Goal: Navigation & Orientation: Find specific page/section

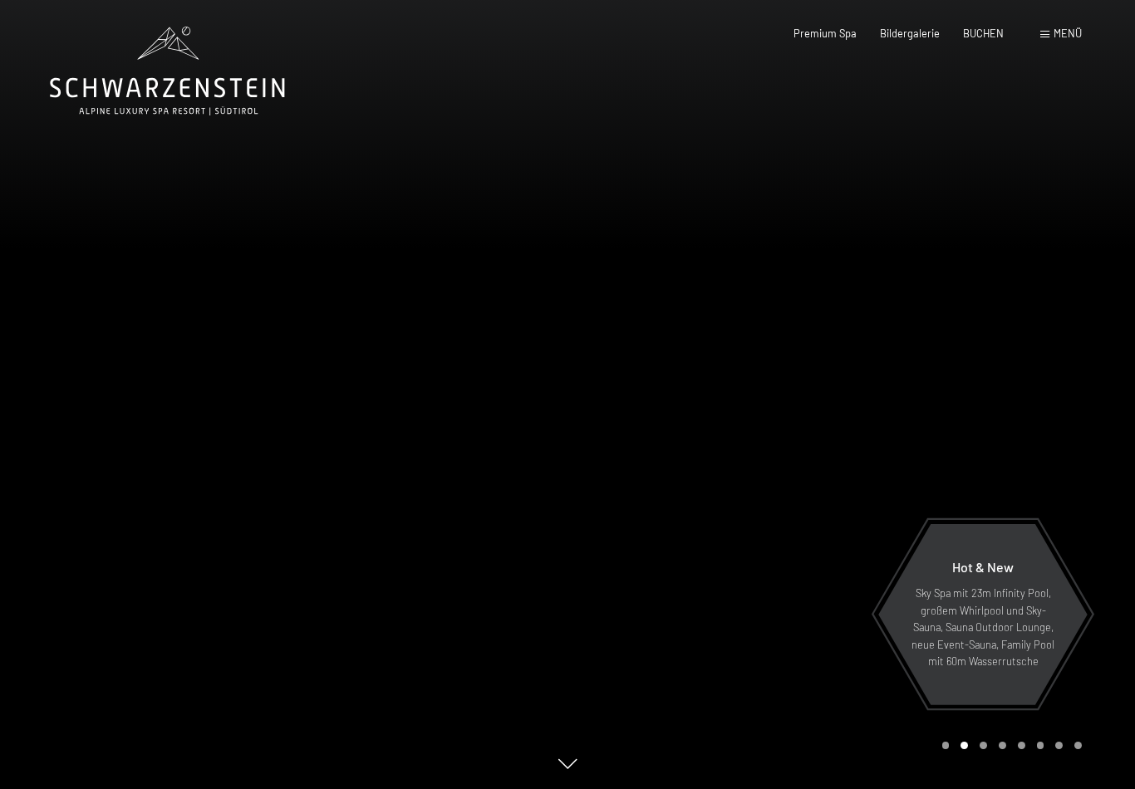
click at [980, 749] on div "Carousel Page 3" at bounding box center [983, 745] width 7 height 7
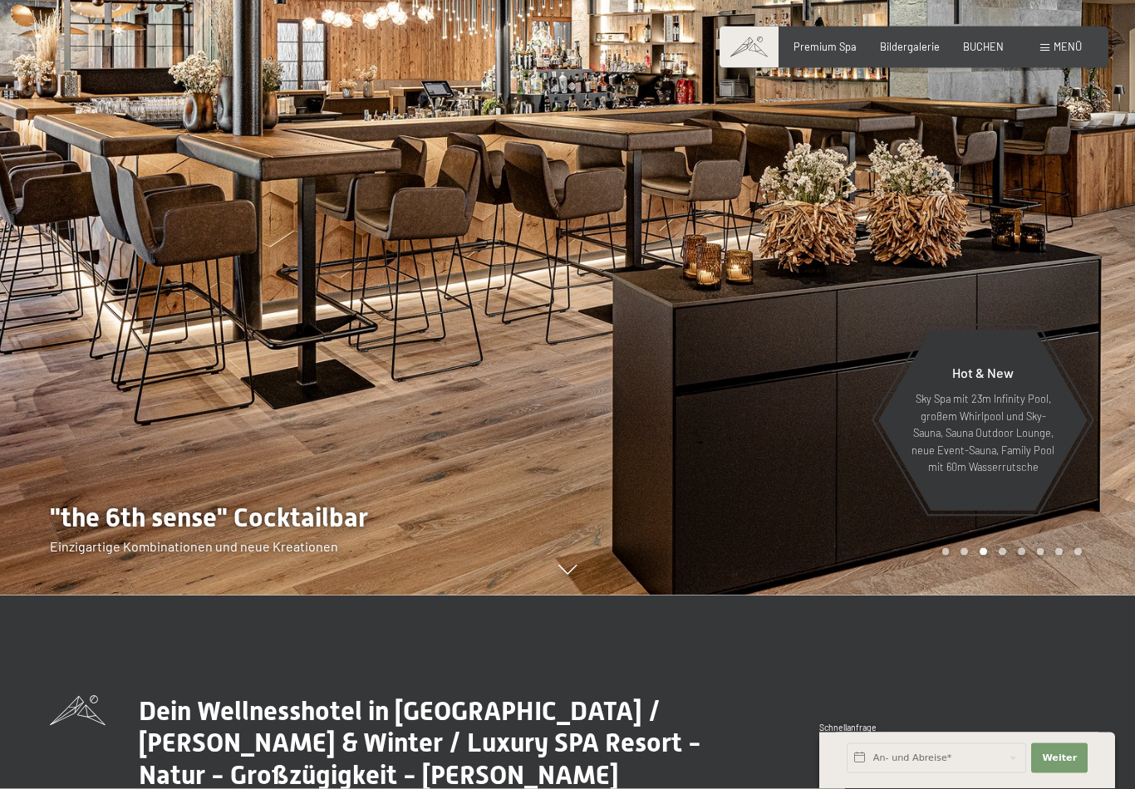
scroll to position [145, 0]
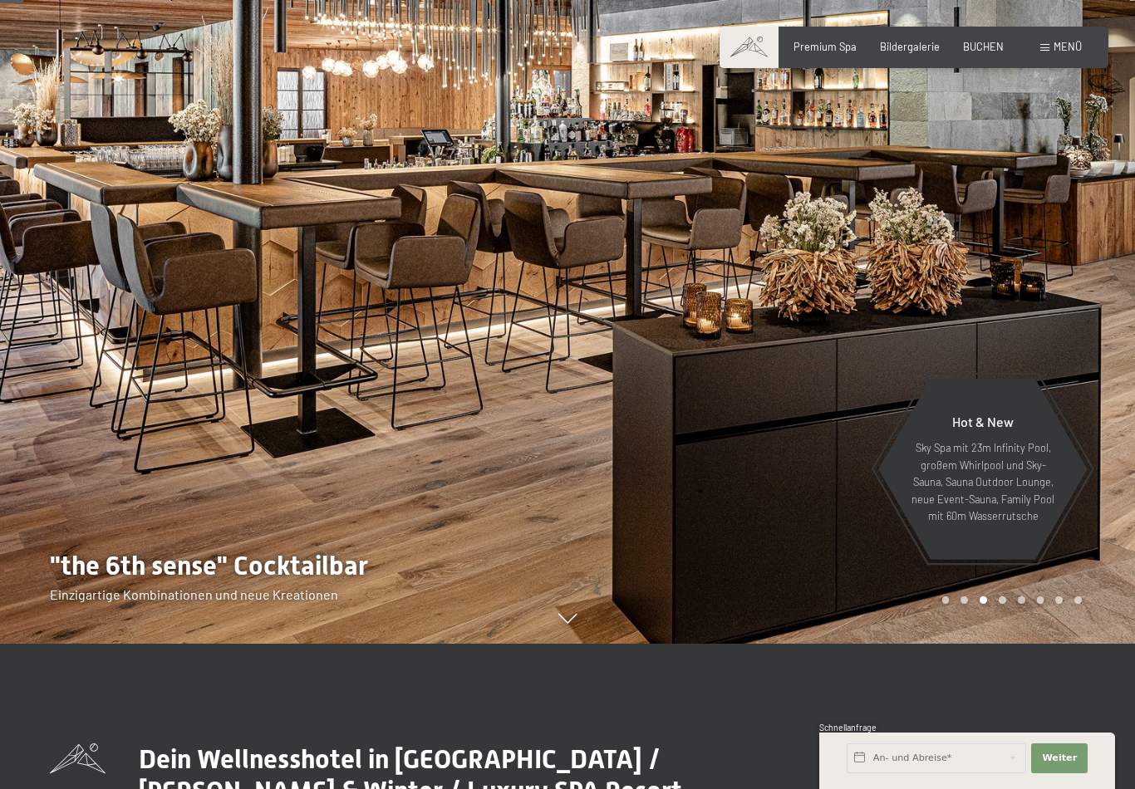
click at [965, 604] on div "Carousel Page 2" at bounding box center [964, 600] width 7 height 7
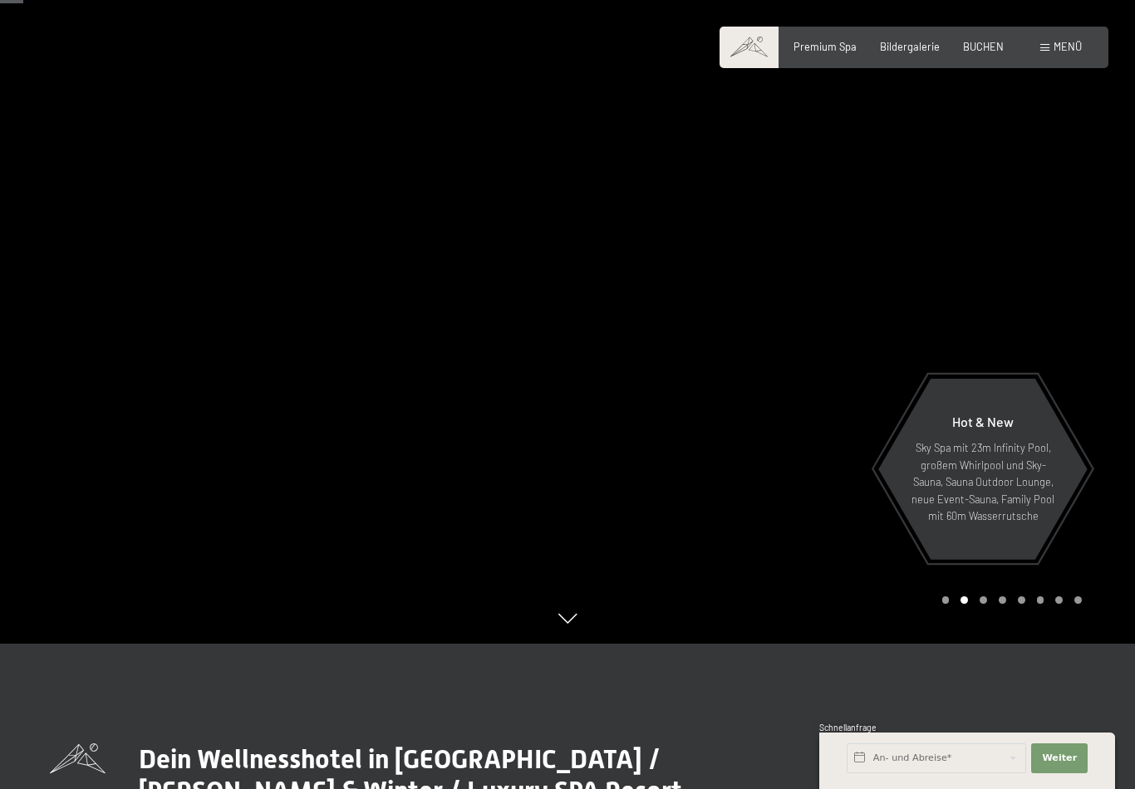
click at [937, 620] on div at bounding box center [850, 249] width 567 height 789
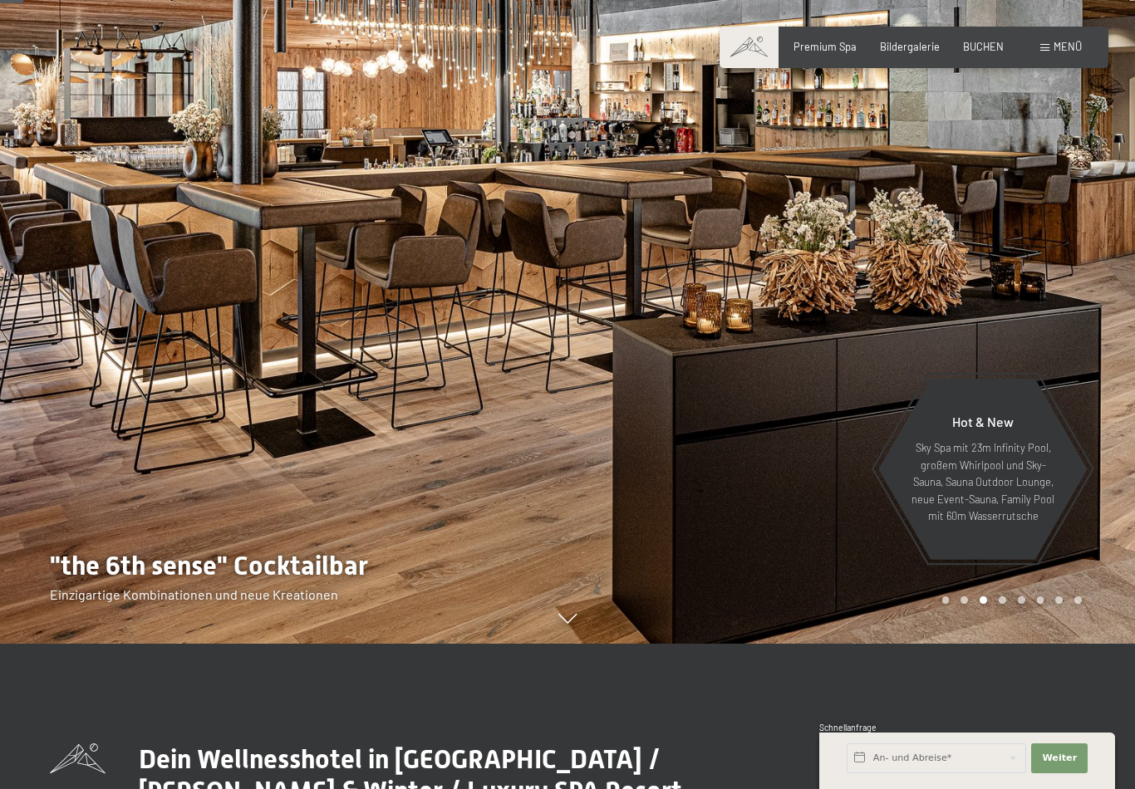
click at [962, 604] on div "Carousel Page 2" at bounding box center [964, 600] width 7 height 7
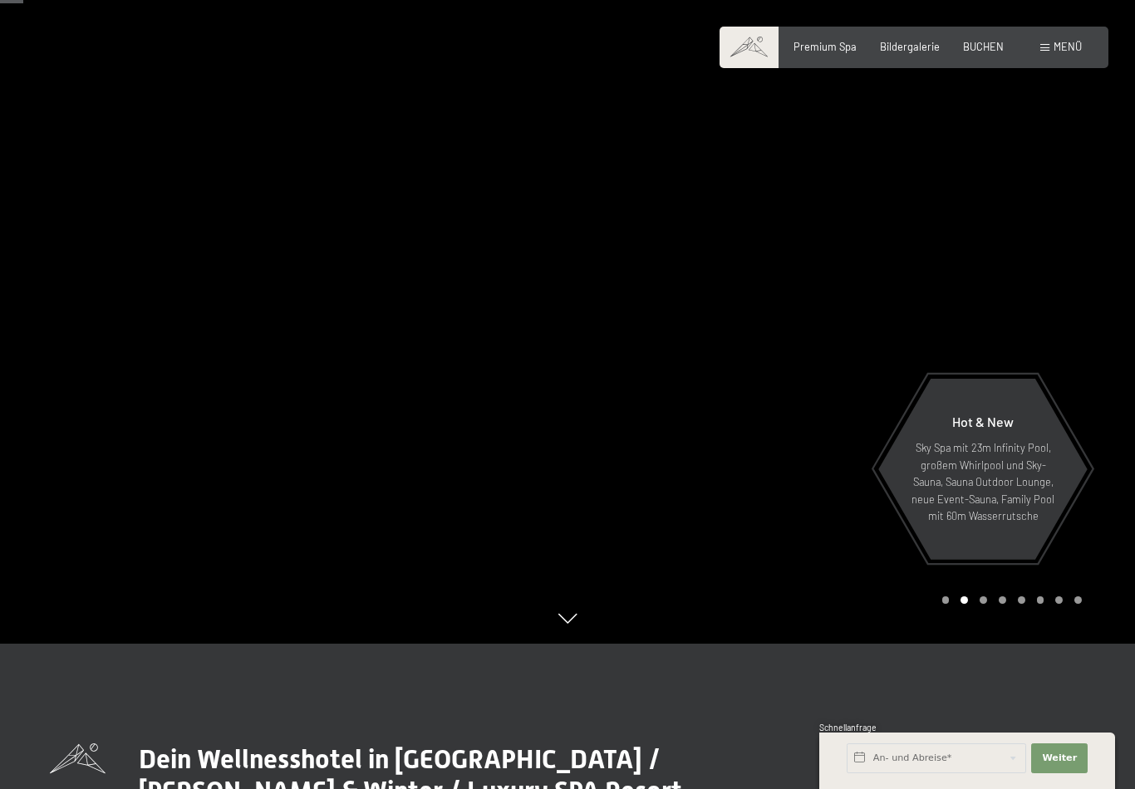
click at [1002, 604] on div "Carousel Page 4" at bounding box center [1002, 600] width 7 height 7
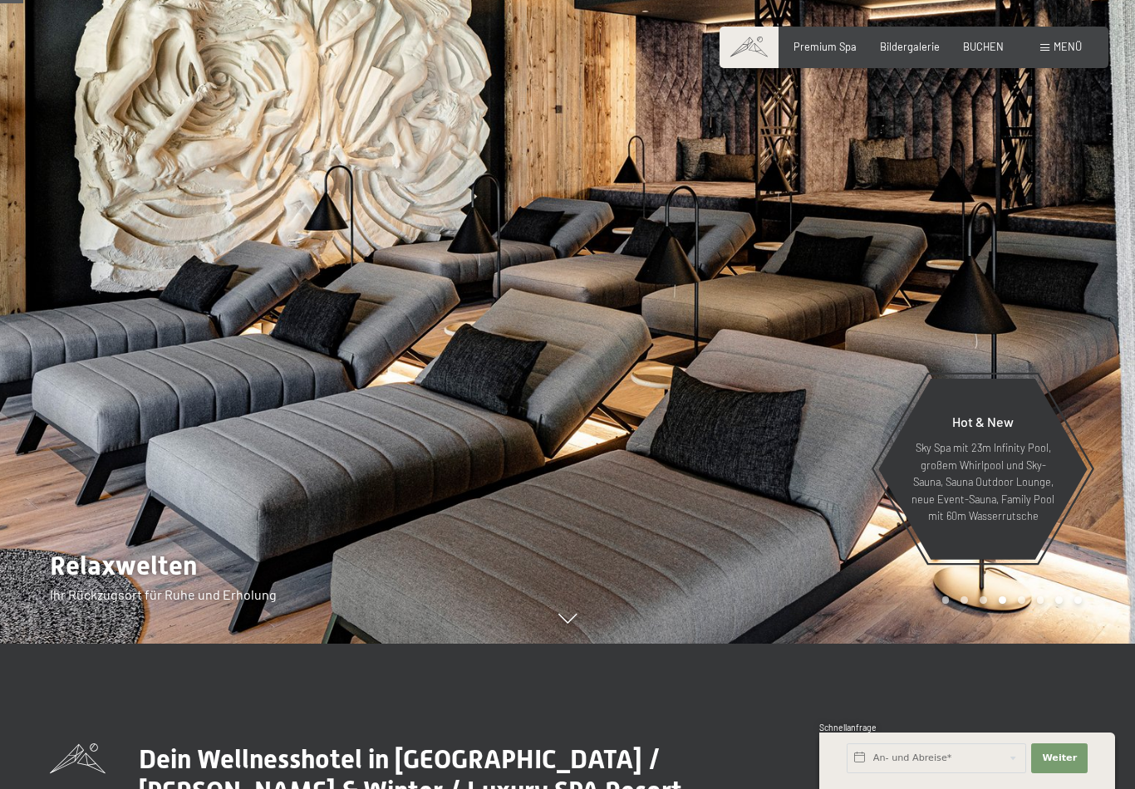
click at [1024, 604] on div "Carousel Page 5" at bounding box center [1021, 600] width 7 height 7
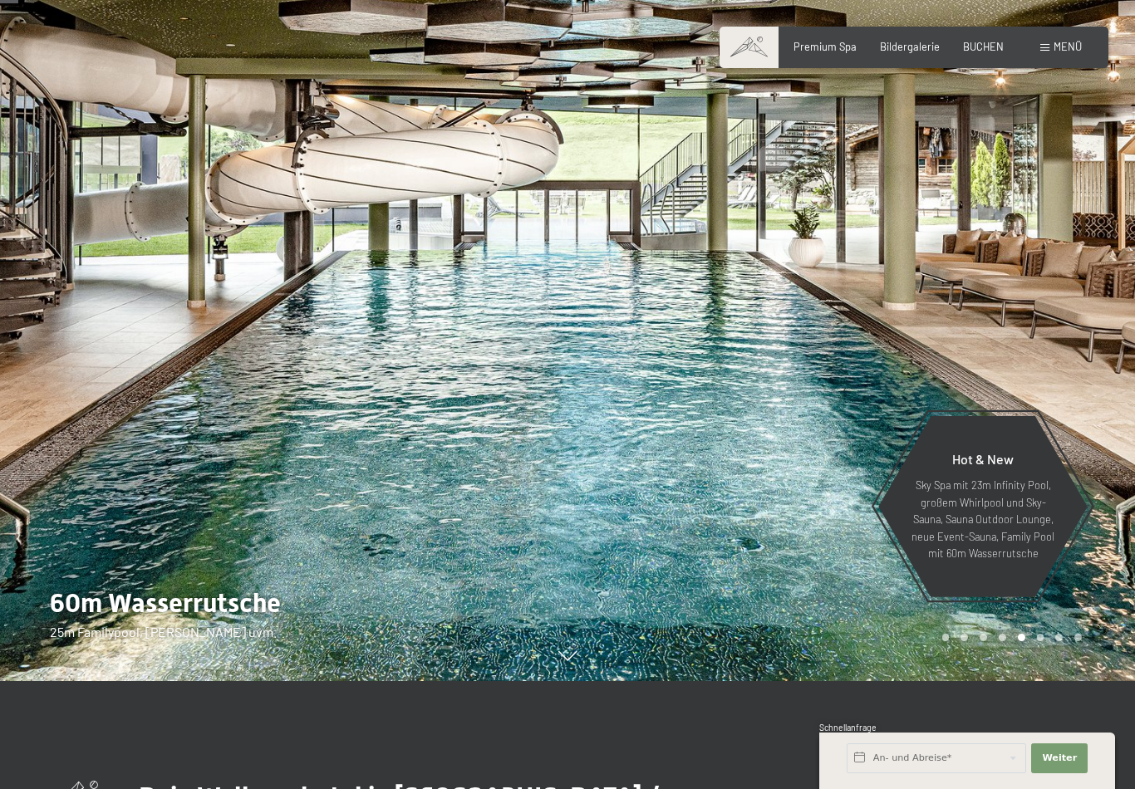
scroll to position [107, 0]
click at [1004, 642] on div "Carousel Page 4" at bounding box center [1002, 638] width 7 height 7
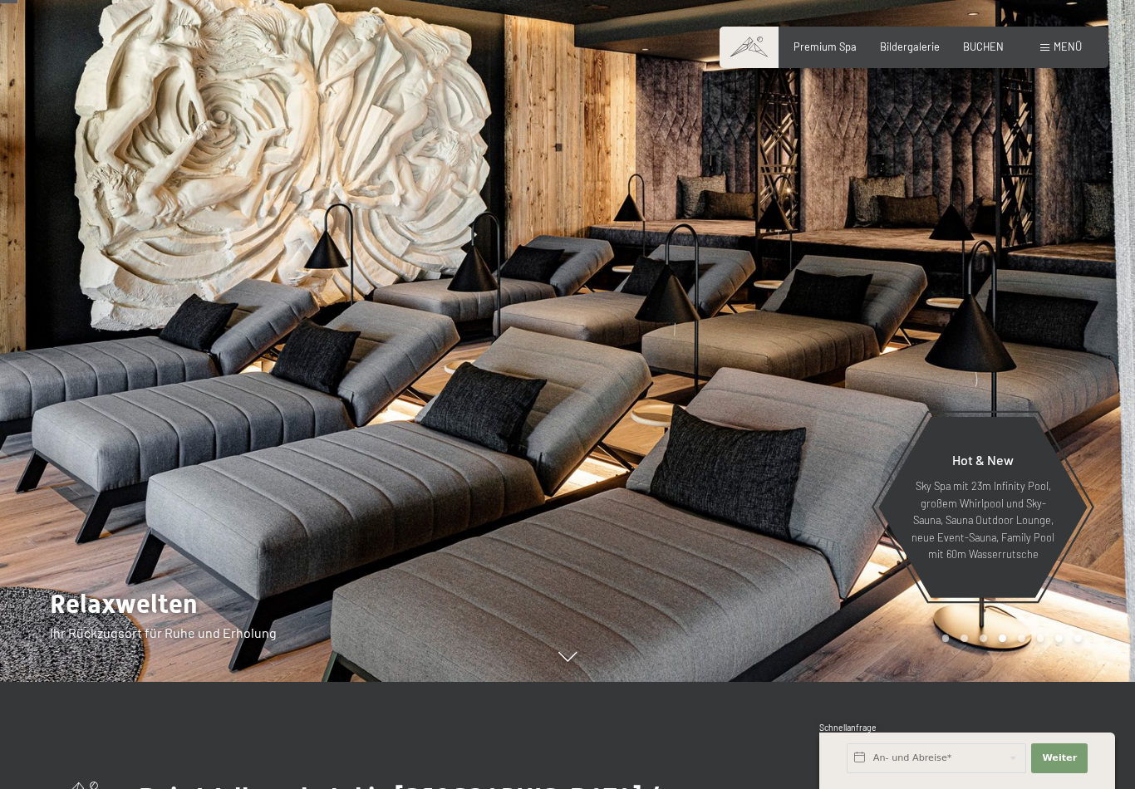
click at [1020, 642] on div "Carousel Page 5" at bounding box center [1021, 638] width 7 height 7
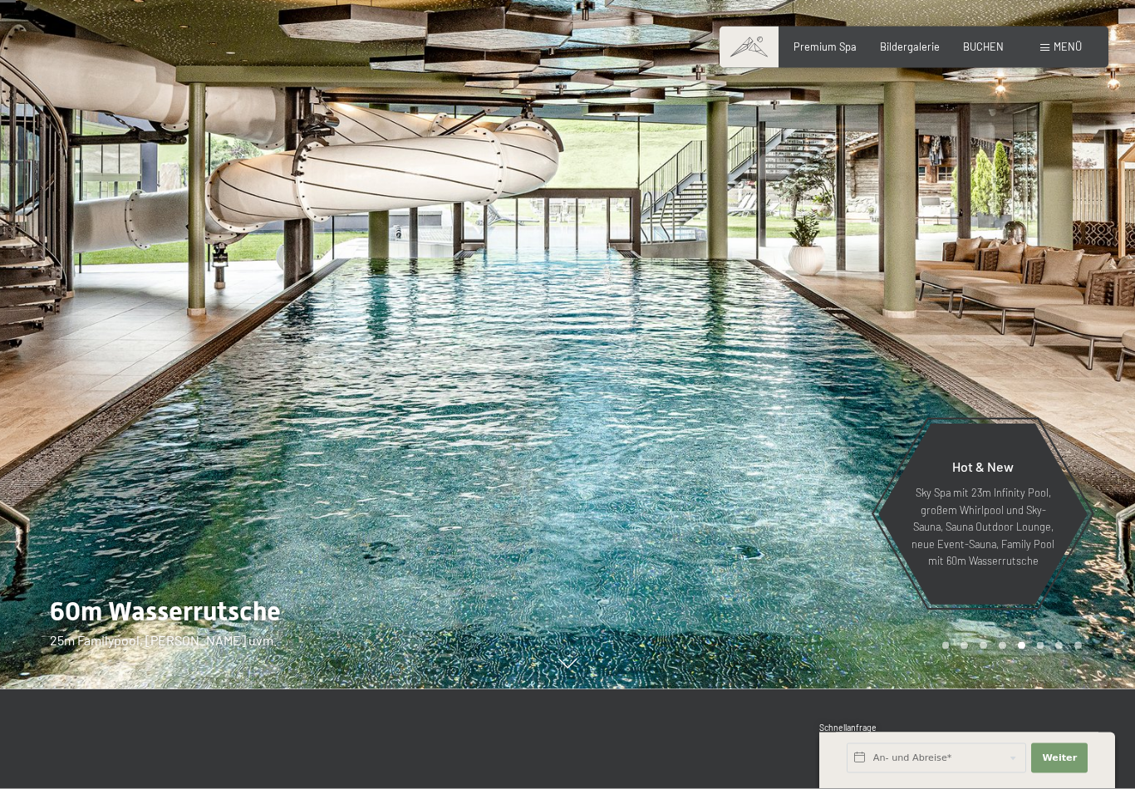
scroll to position [99, 0]
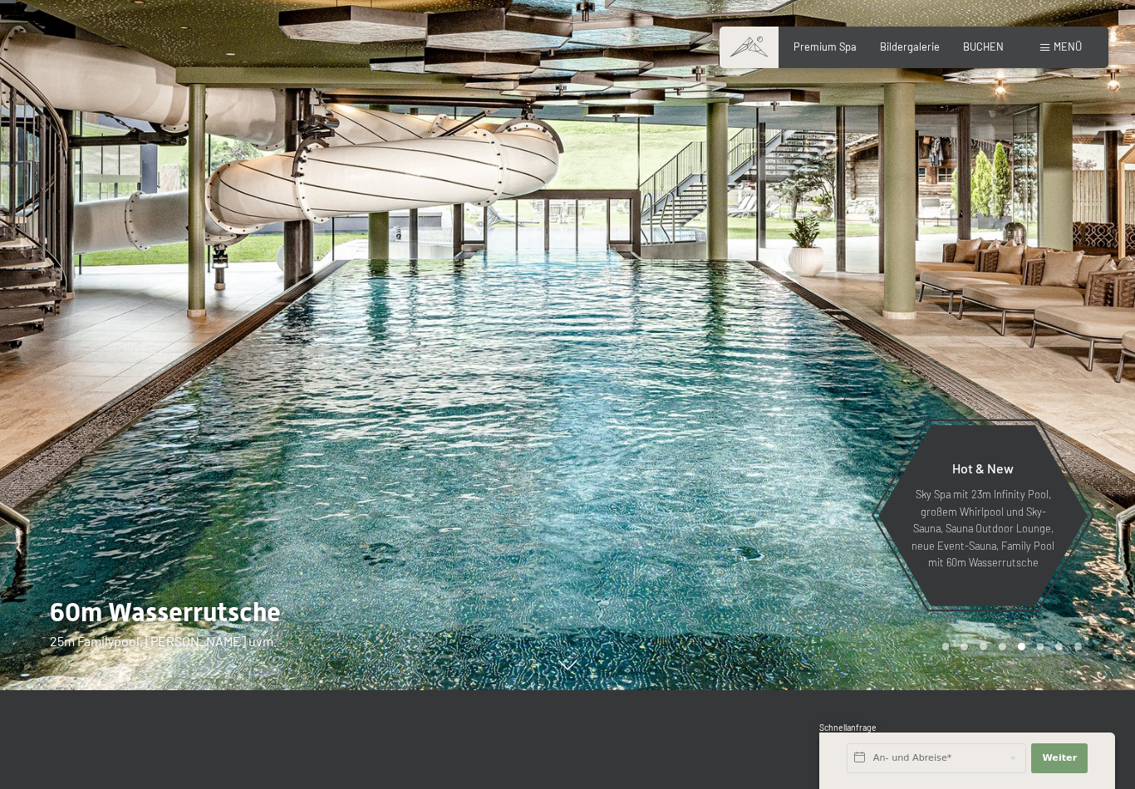
click at [1043, 651] on div "Carousel Page 6" at bounding box center [1040, 646] width 7 height 7
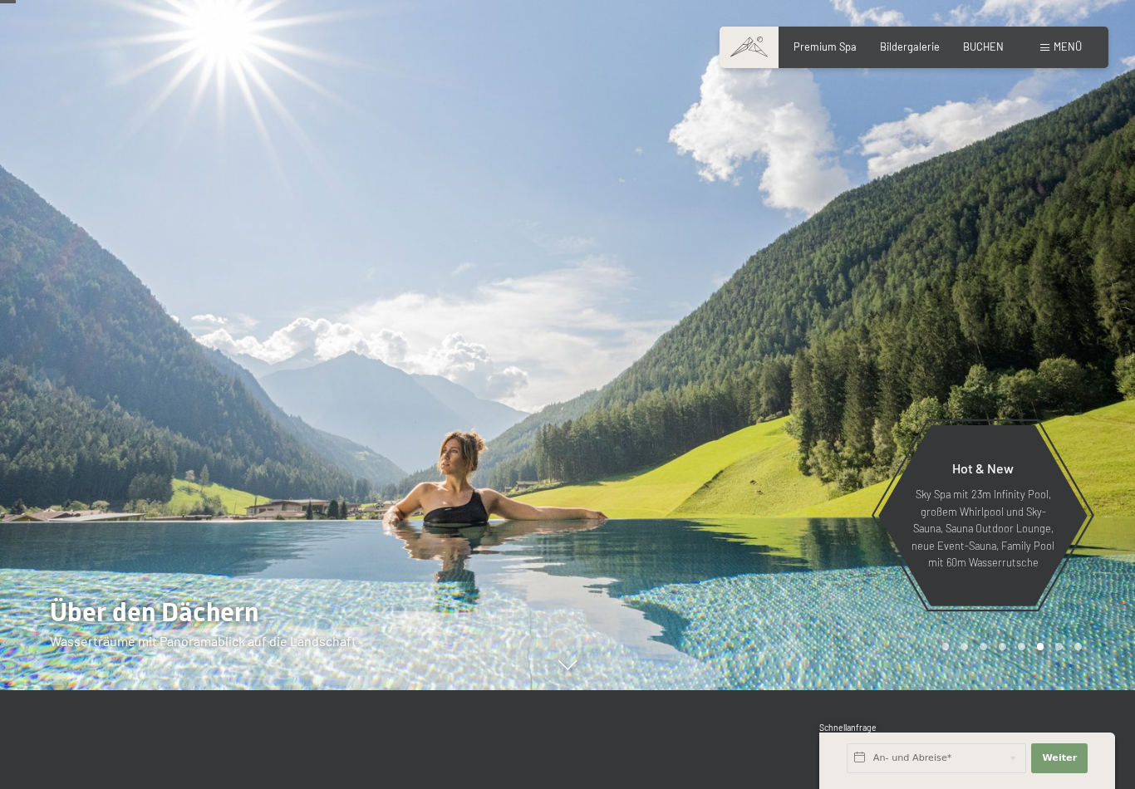
click at [1059, 651] on div "Carousel Page 7" at bounding box center [1058, 646] width 7 height 7
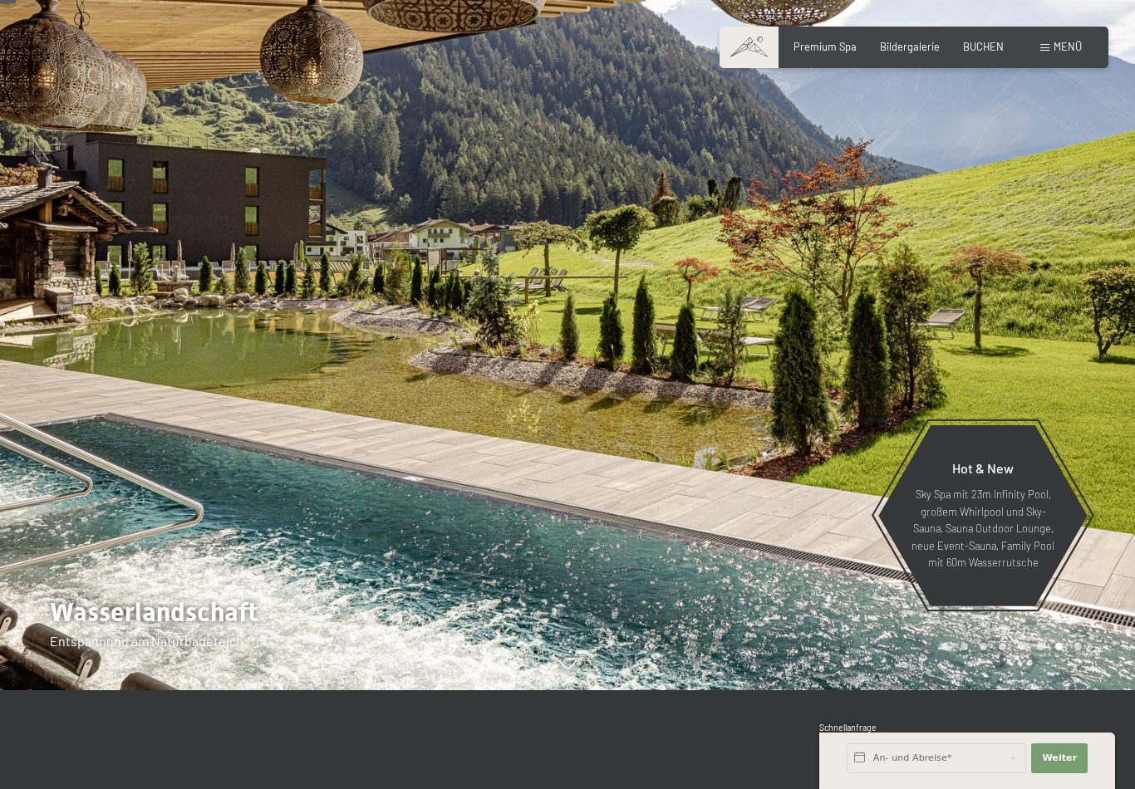
click at [1075, 651] on div "Carousel Page 8" at bounding box center [1077, 646] width 7 height 7
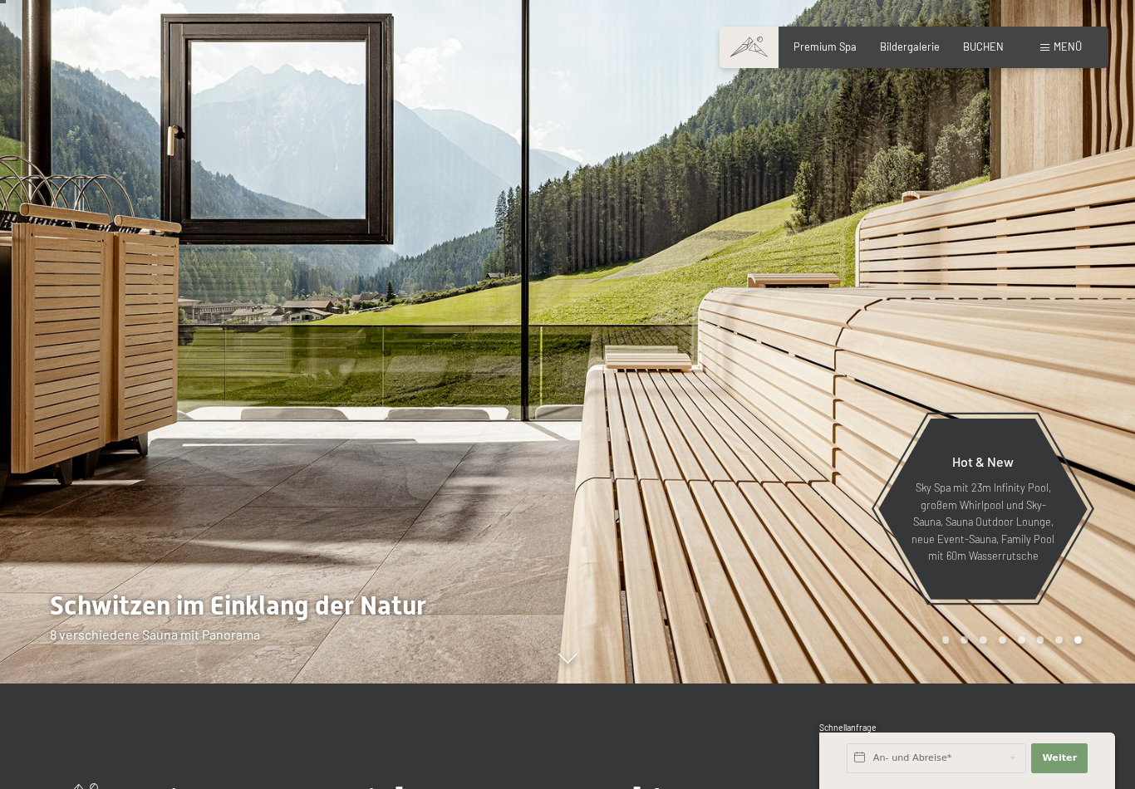
scroll to position [0, 0]
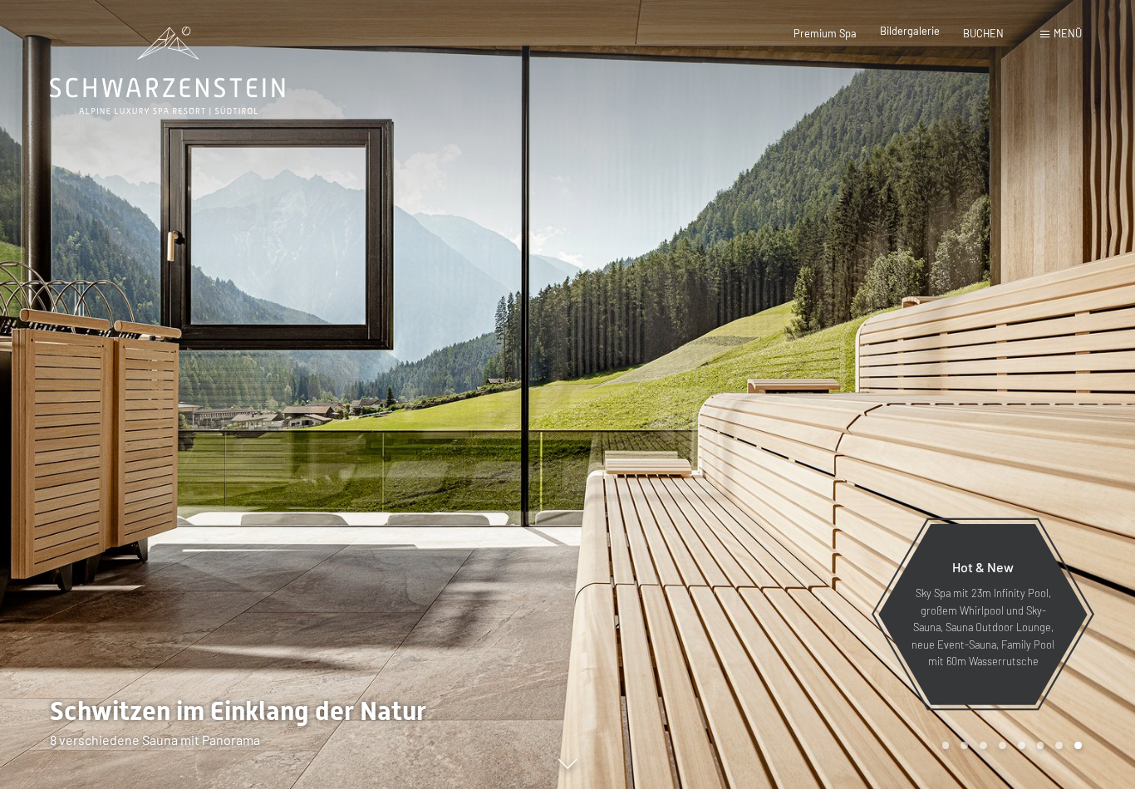
click at [900, 28] on span "Bildergalerie" at bounding box center [910, 30] width 60 height 13
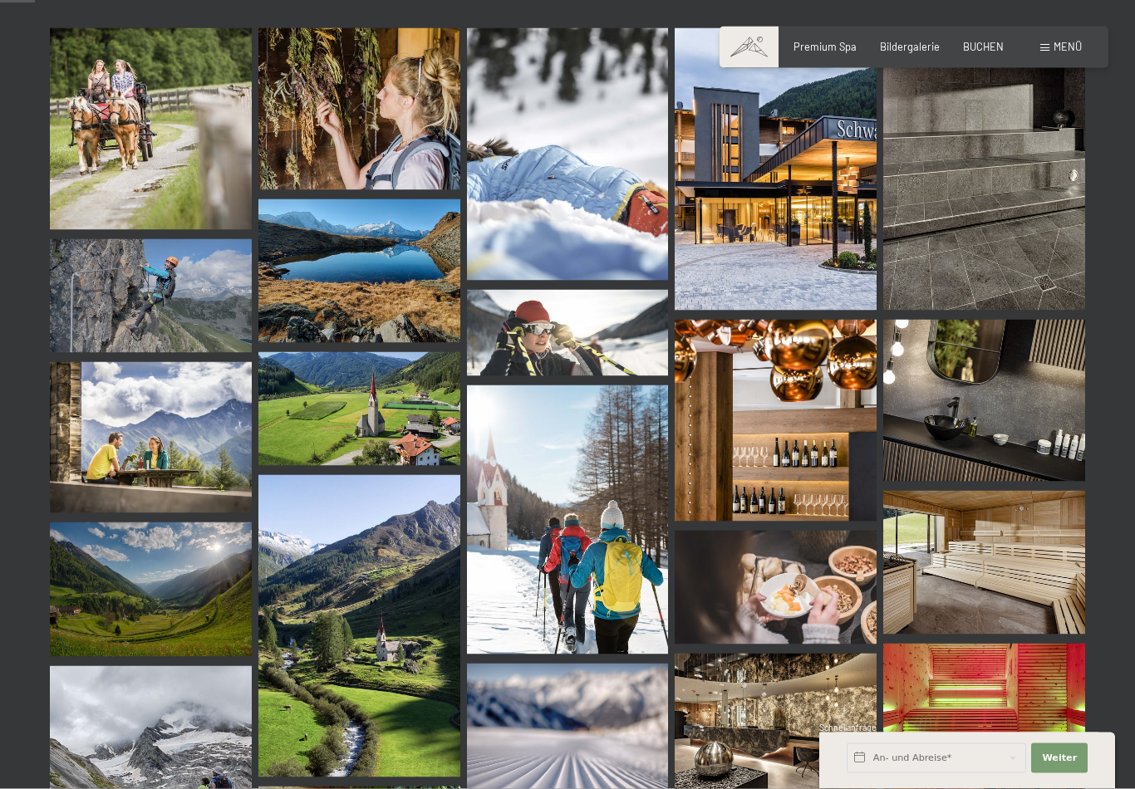
scroll to position [483, 0]
click at [839, 138] on img at bounding box center [776, 168] width 202 height 283
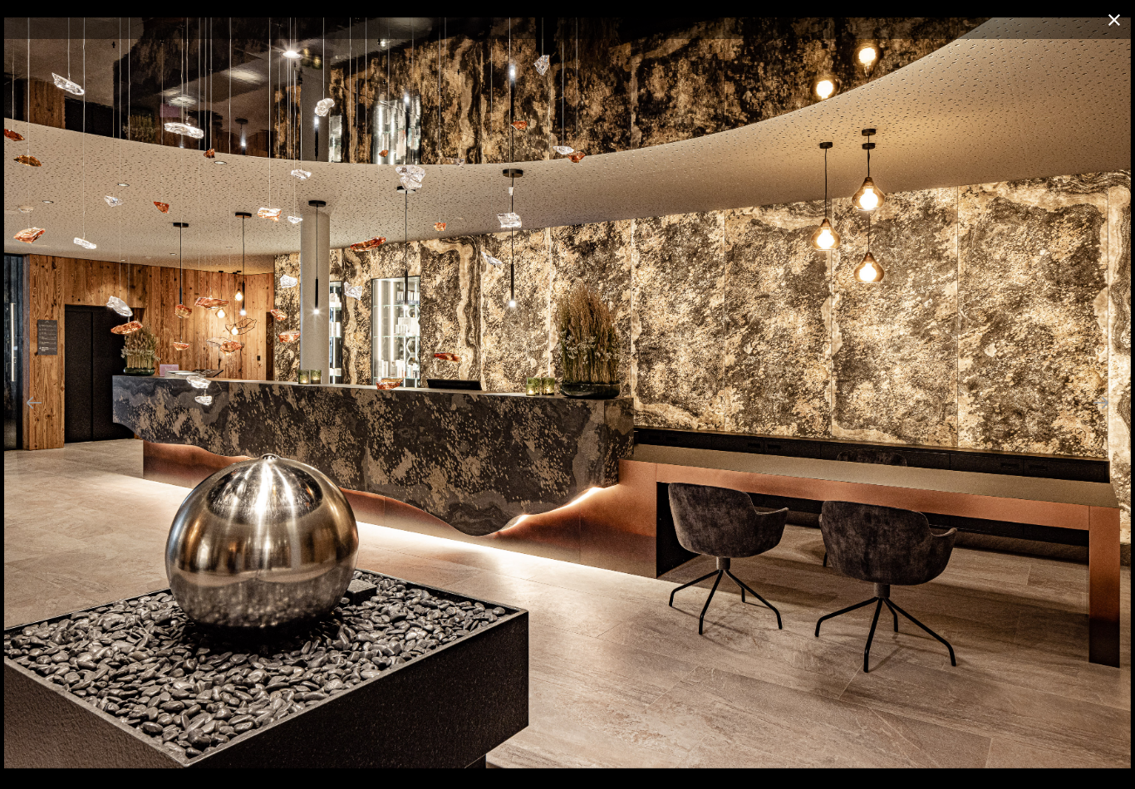
click at [1113, 27] on button "Close gallery" at bounding box center [1114, 19] width 42 height 39
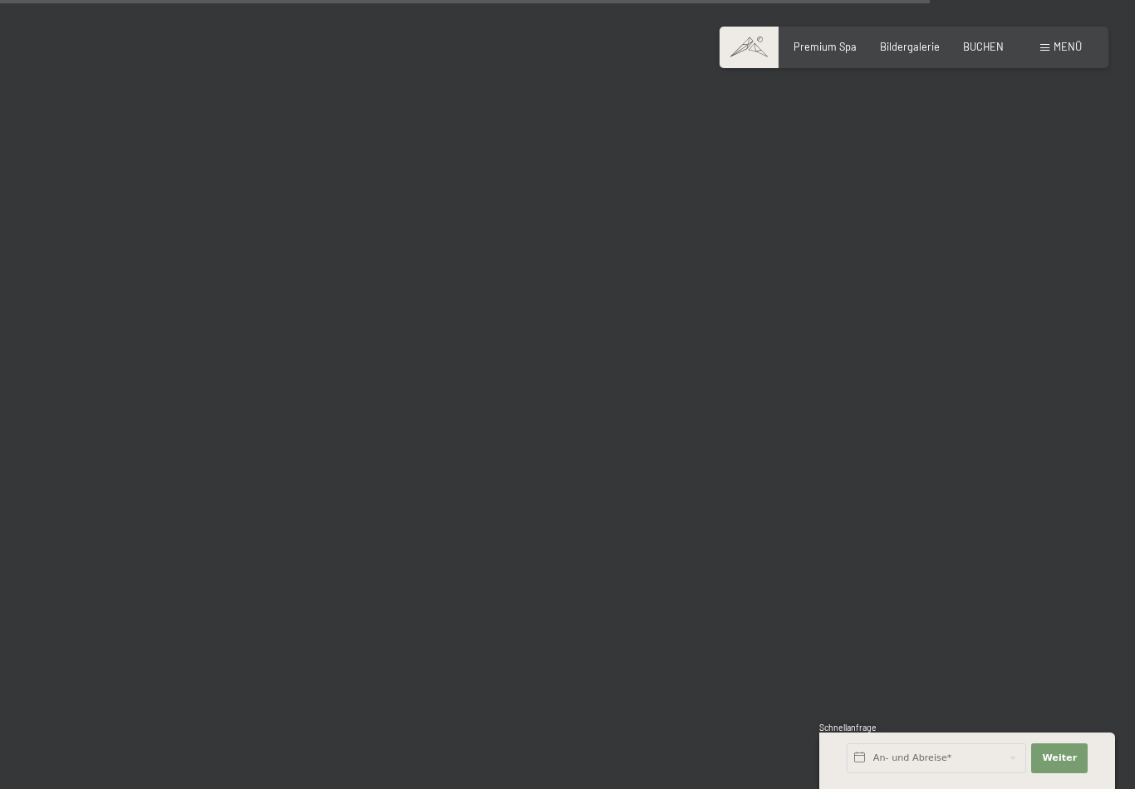
scroll to position [13018, 0]
